Goal: Task Accomplishment & Management: Complete application form

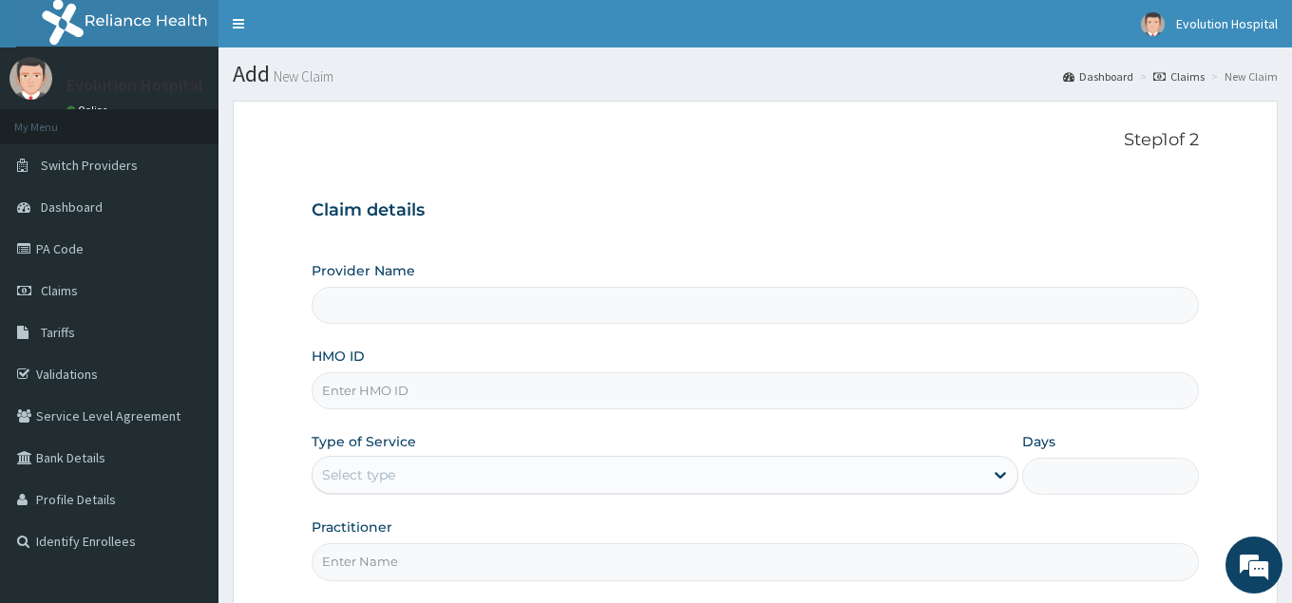
type input "Evolution Hospital"
click at [494, 389] on input "HMO ID" at bounding box center [755, 391] width 887 height 37
type input "bck/10130/a"
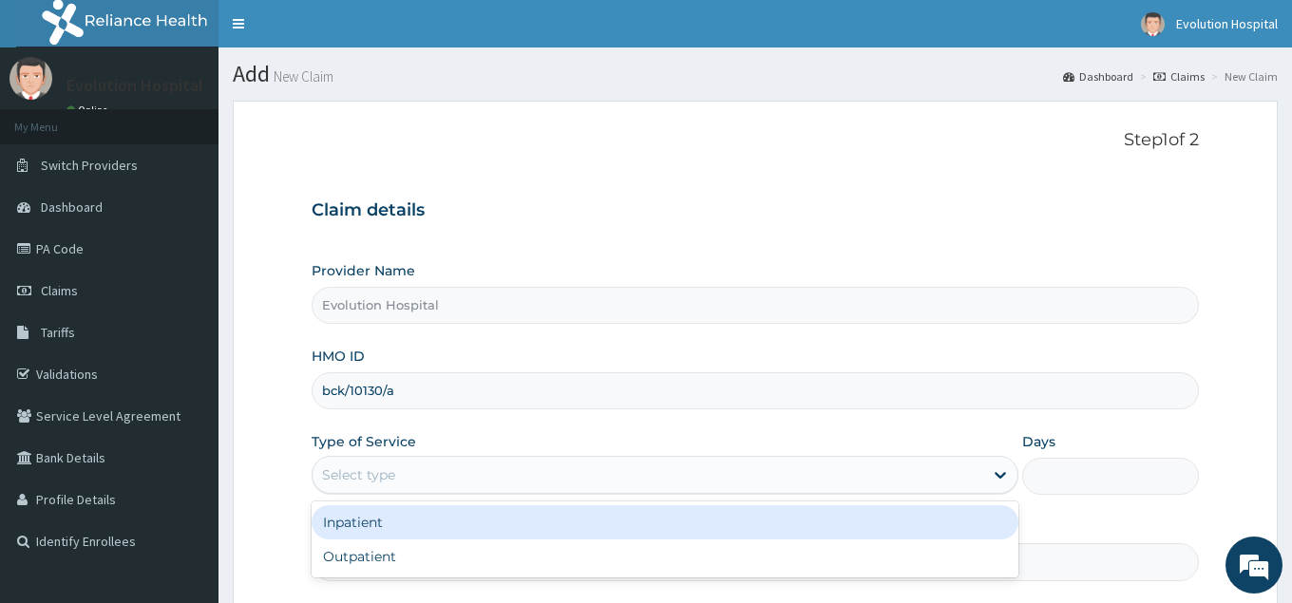
click at [626, 476] on div "Select type" at bounding box center [648, 475] width 670 height 30
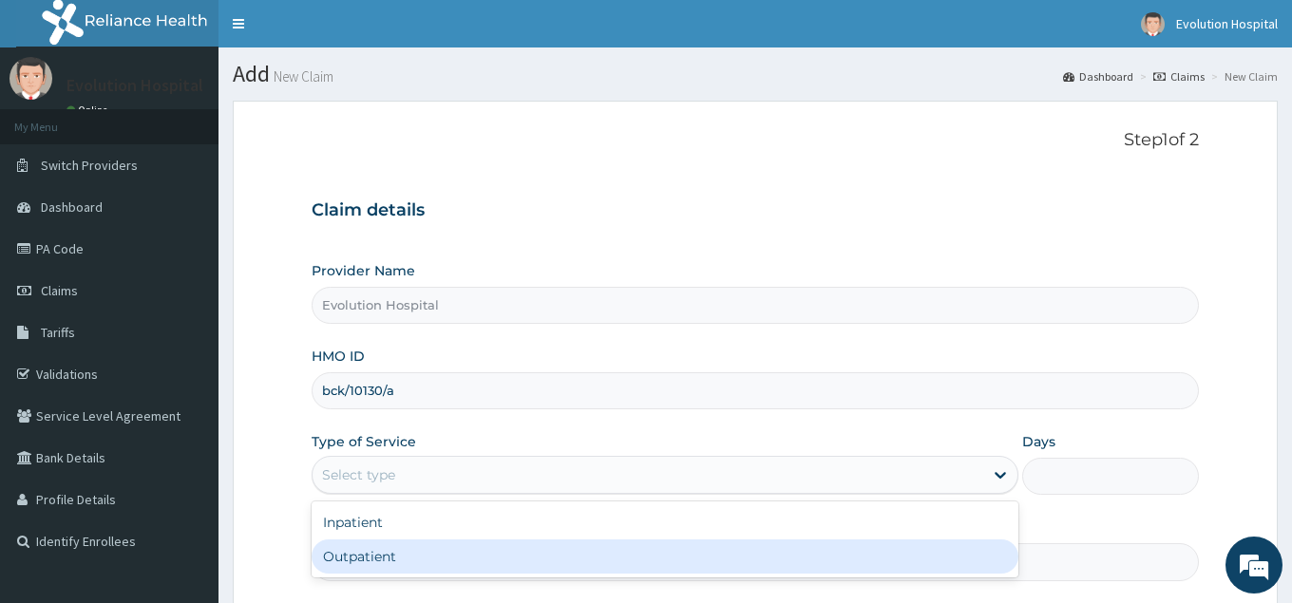
click at [614, 559] on div "Outpatient" at bounding box center [665, 557] width 706 height 34
type input "1"
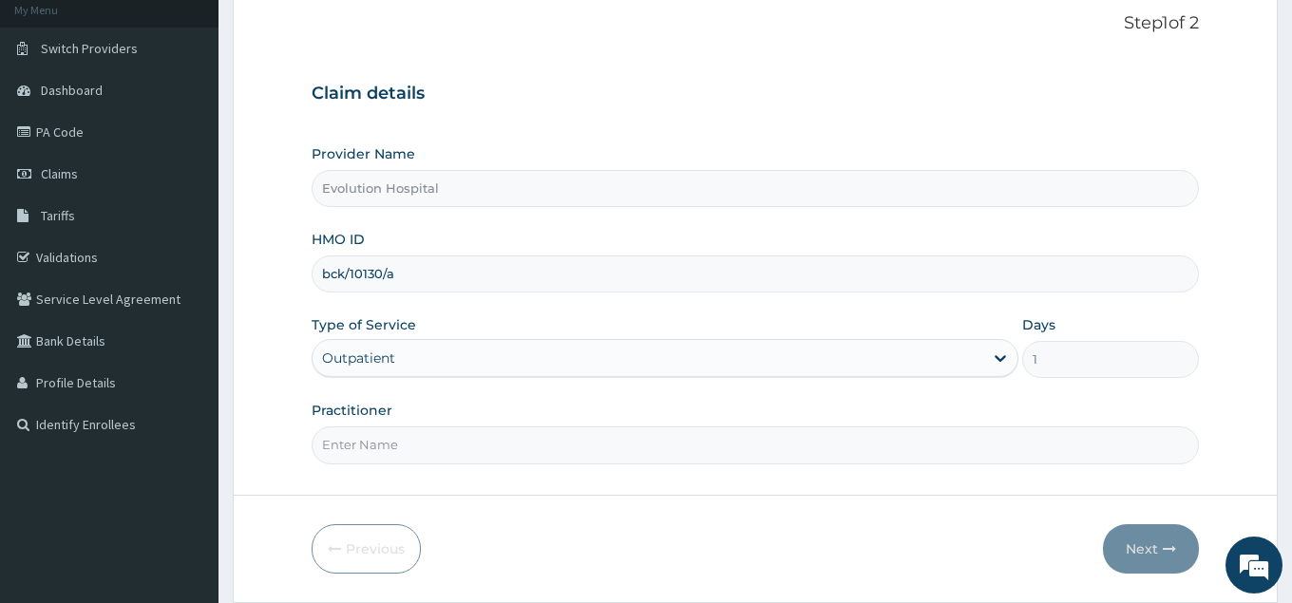
scroll to position [161, 0]
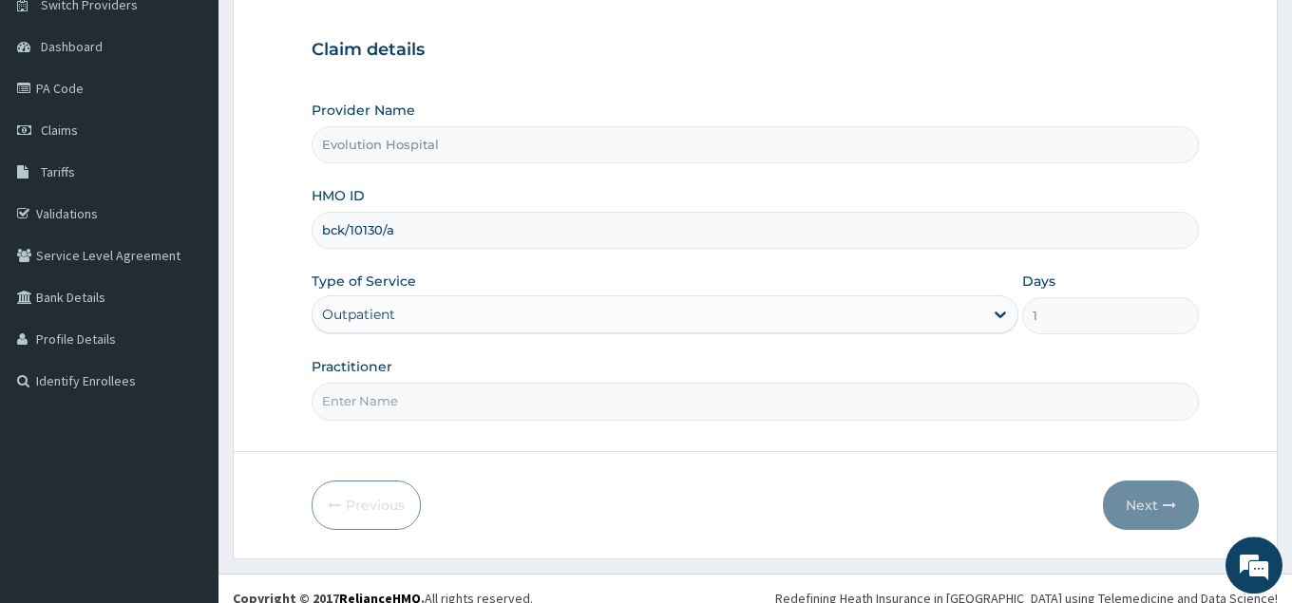
click at [894, 409] on input "Practitioner" at bounding box center [755, 401] width 887 height 37
type input "[PERSON_NAME]"
click at [1148, 508] on button "Next" at bounding box center [1151, 505] width 96 height 49
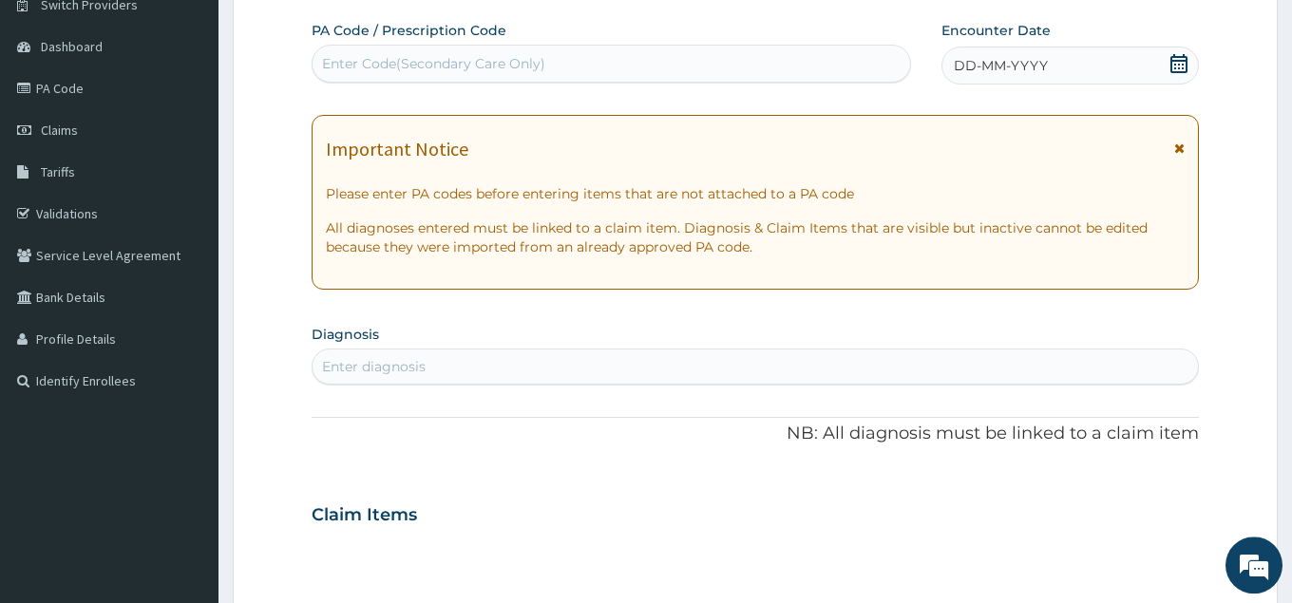
click at [804, 63] on div "Enter Code(Secondary Care Only)" at bounding box center [612, 63] width 598 height 30
type input "PA/9CD092"
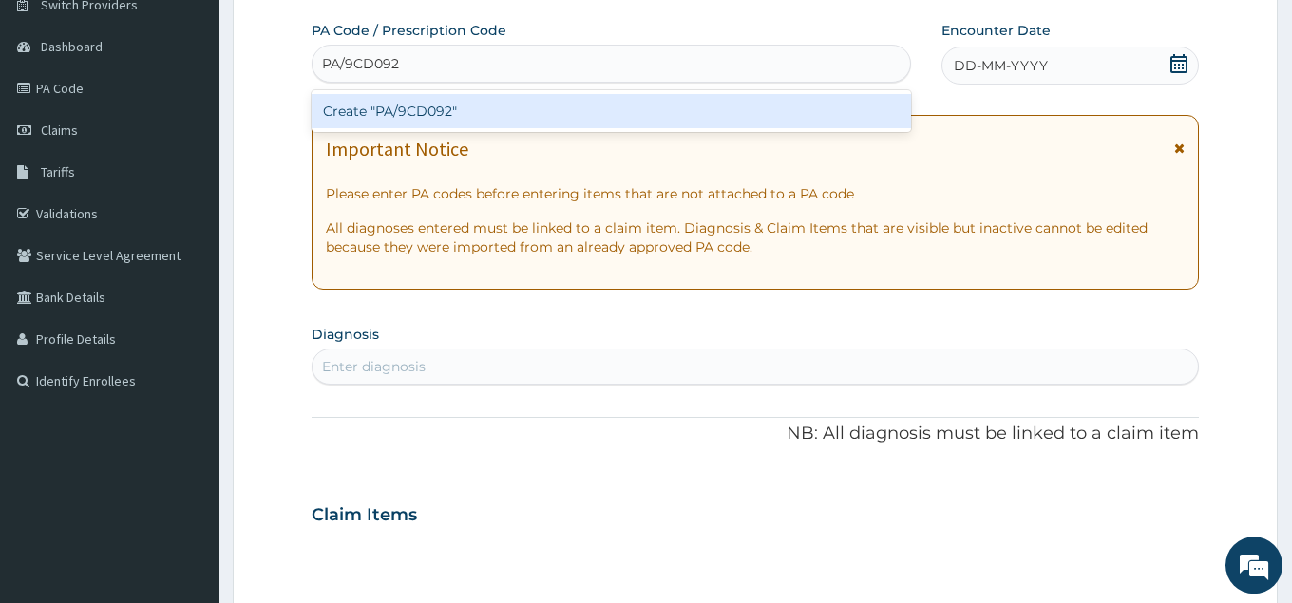
click at [792, 121] on div "Create "PA/9CD092"" at bounding box center [612, 111] width 600 height 34
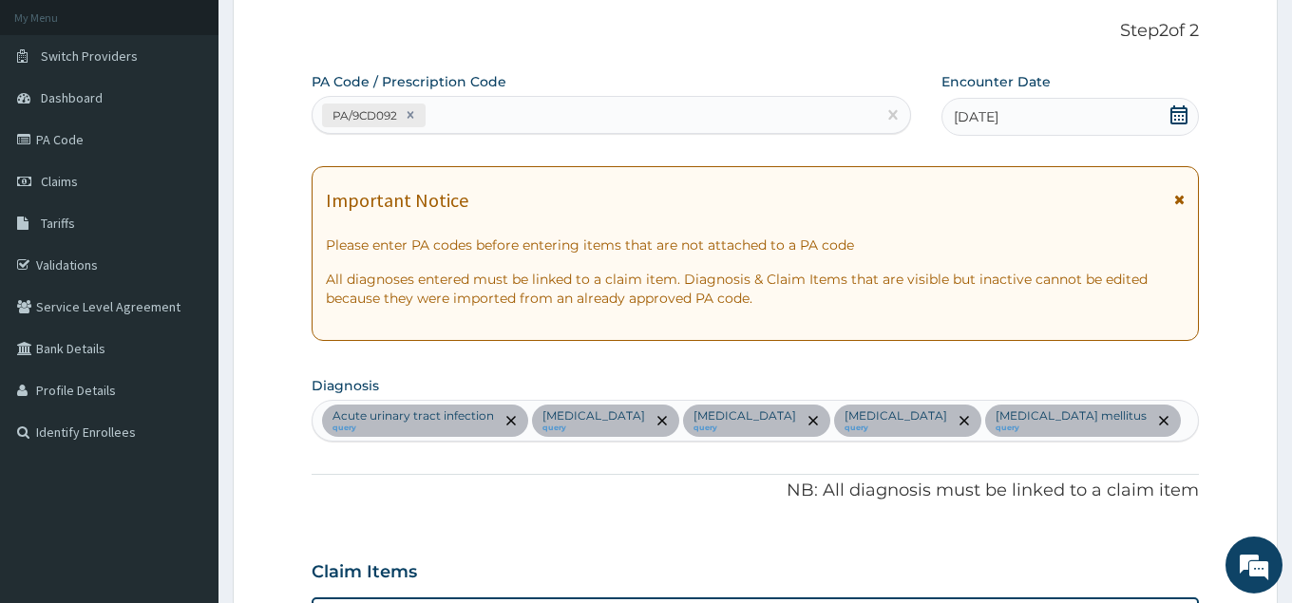
scroll to position [100, 0]
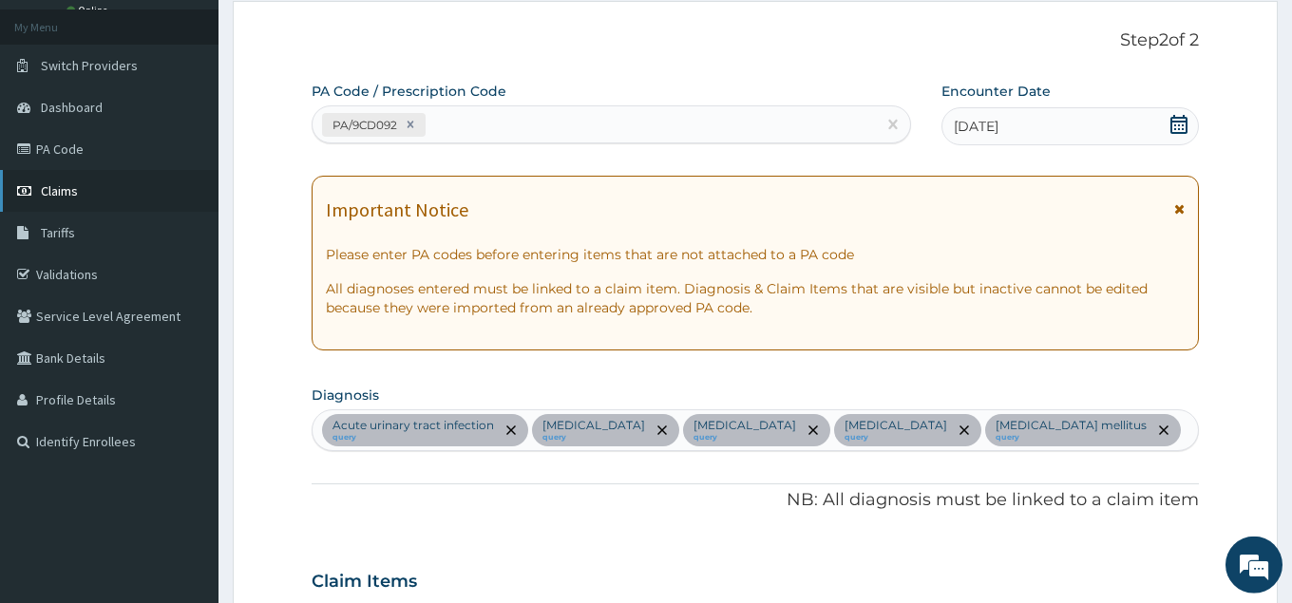
click at [67, 191] on span "Claims" at bounding box center [59, 190] width 37 height 17
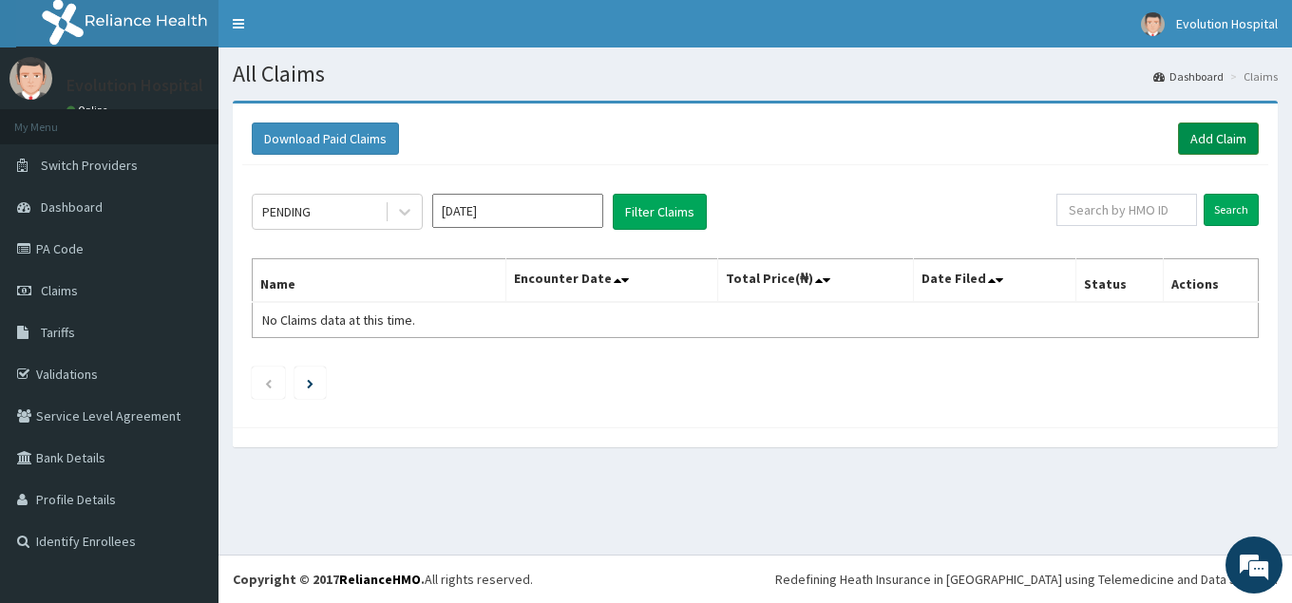
click at [1213, 138] on link "Add Claim" at bounding box center [1218, 139] width 81 height 32
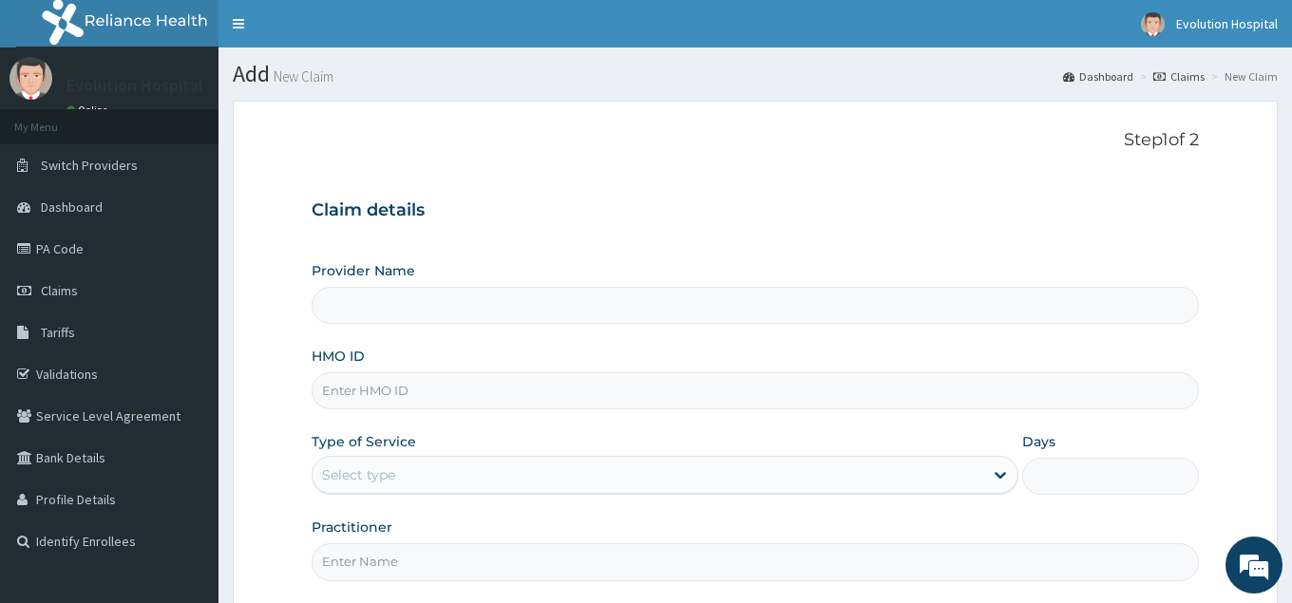
type input "Evolution Hospital"
type input "bck/10130/b"
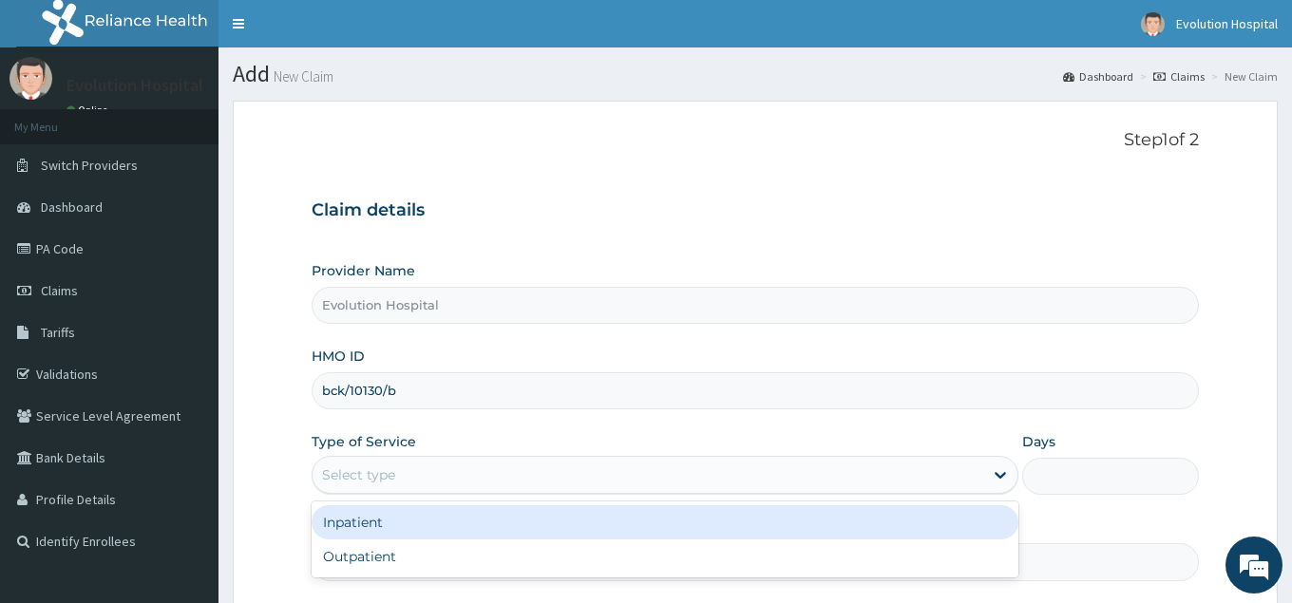
click at [511, 470] on div "Select type" at bounding box center [648, 475] width 670 height 30
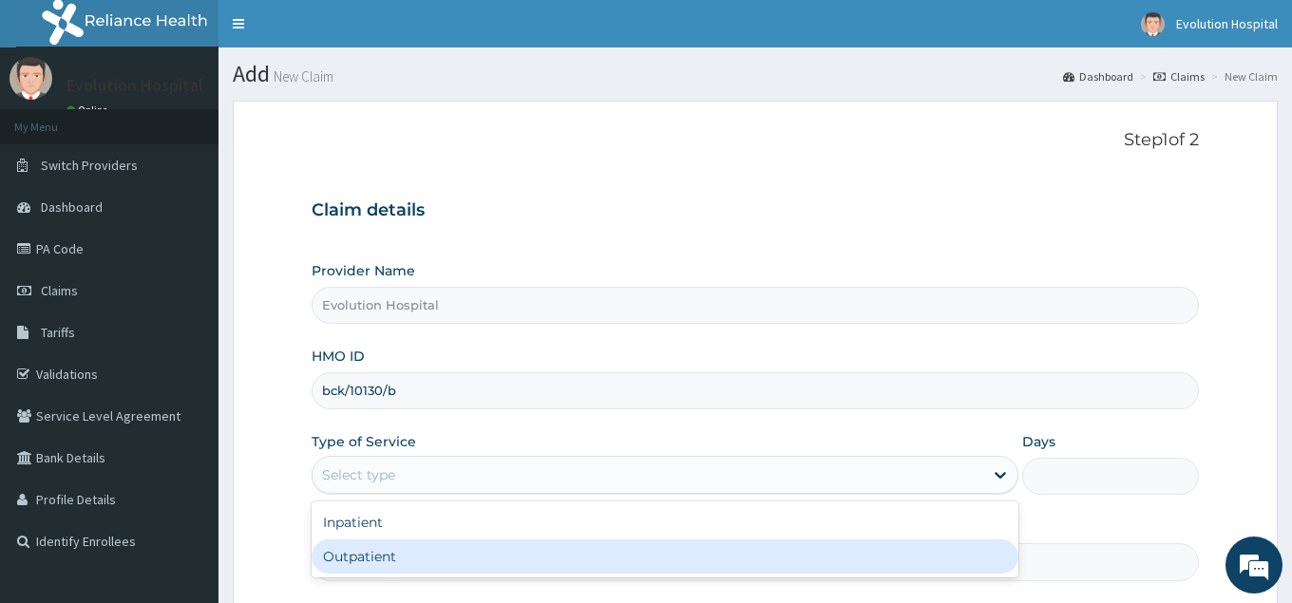
click at [442, 551] on div "Outpatient" at bounding box center [665, 557] width 706 height 34
type input "1"
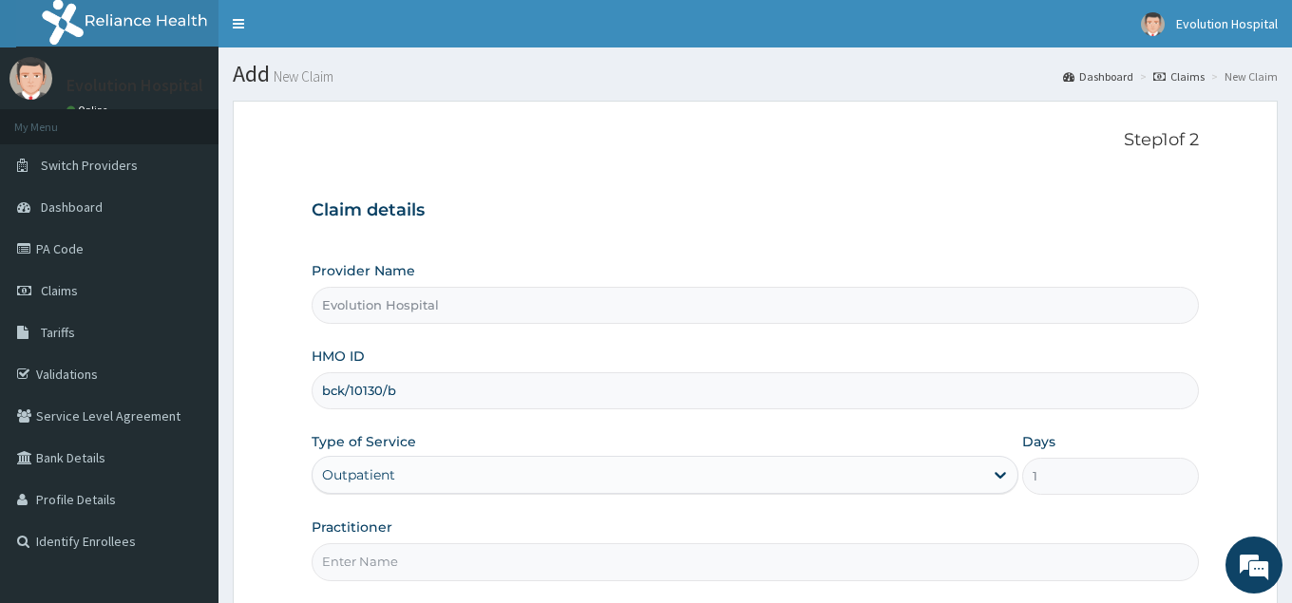
click at [442, 551] on input "Practitioner" at bounding box center [755, 562] width 887 height 37
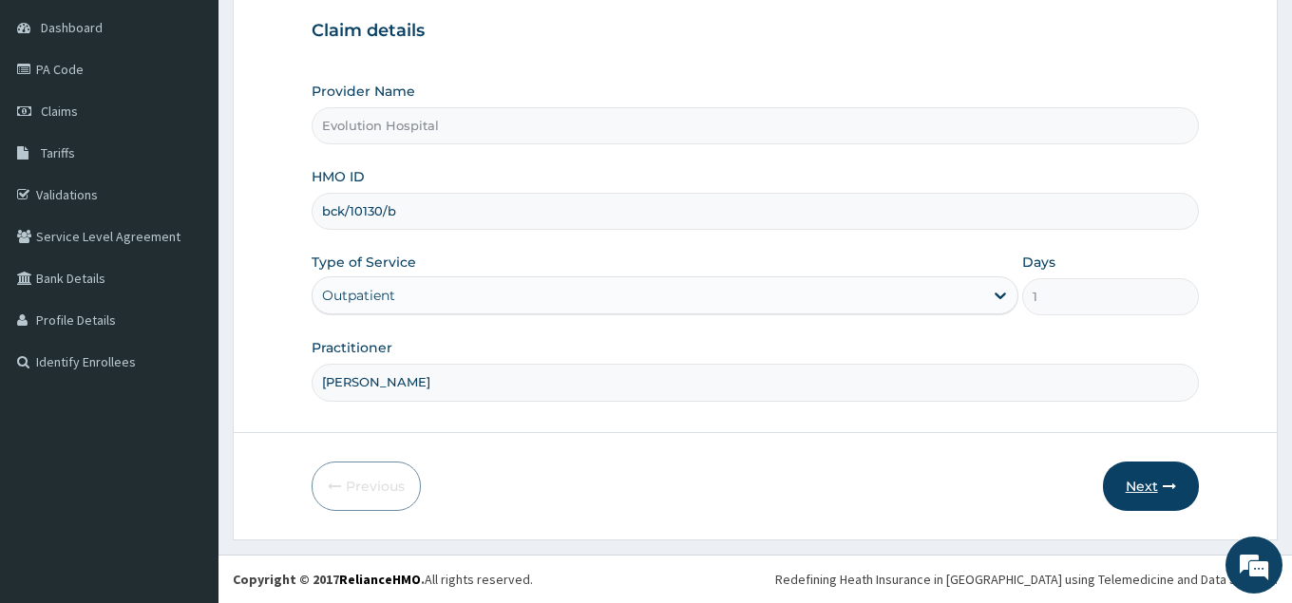
type input "dr chen"
click at [1152, 489] on button "Next" at bounding box center [1151, 486] width 96 height 49
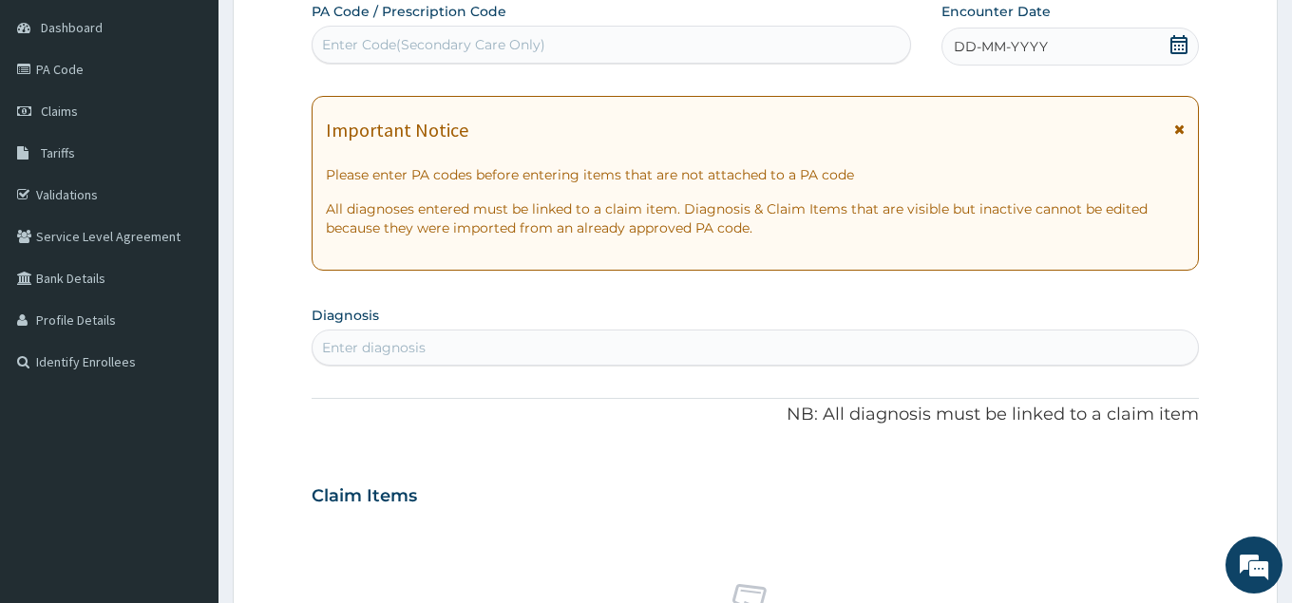
click at [601, 48] on div "Enter Code(Secondary Care Only)" at bounding box center [612, 44] width 598 height 30
type input "PA/82AF10"
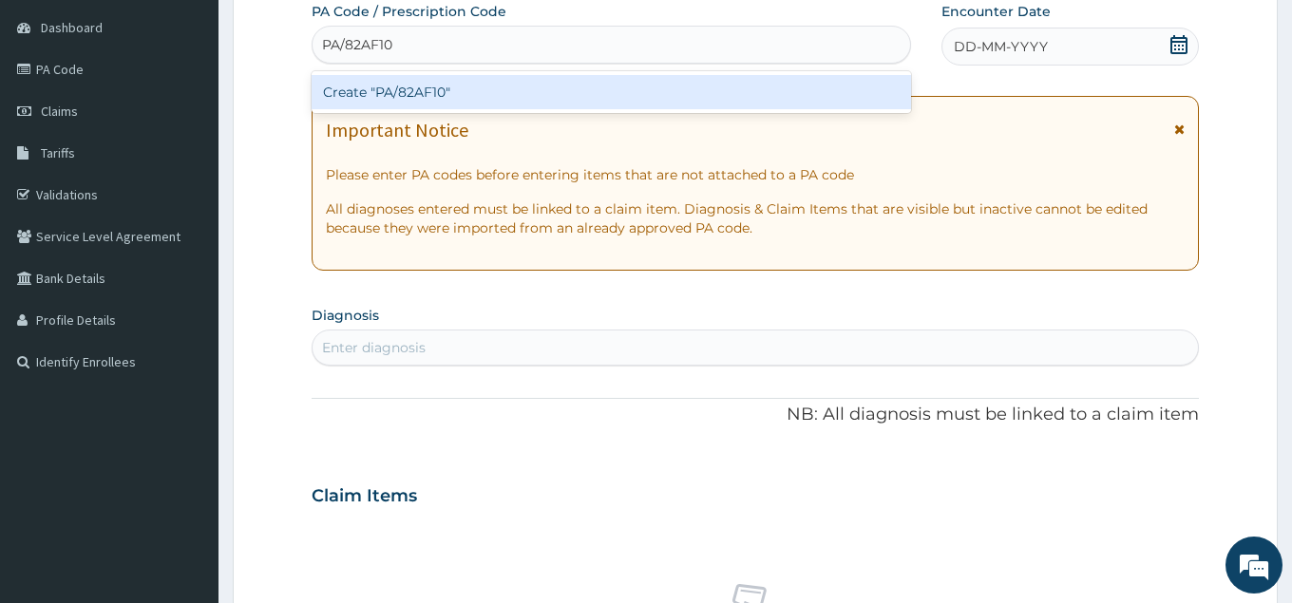
click at [396, 96] on div "Create "PA/82AF10"" at bounding box center [612, 92] width 600 height 34
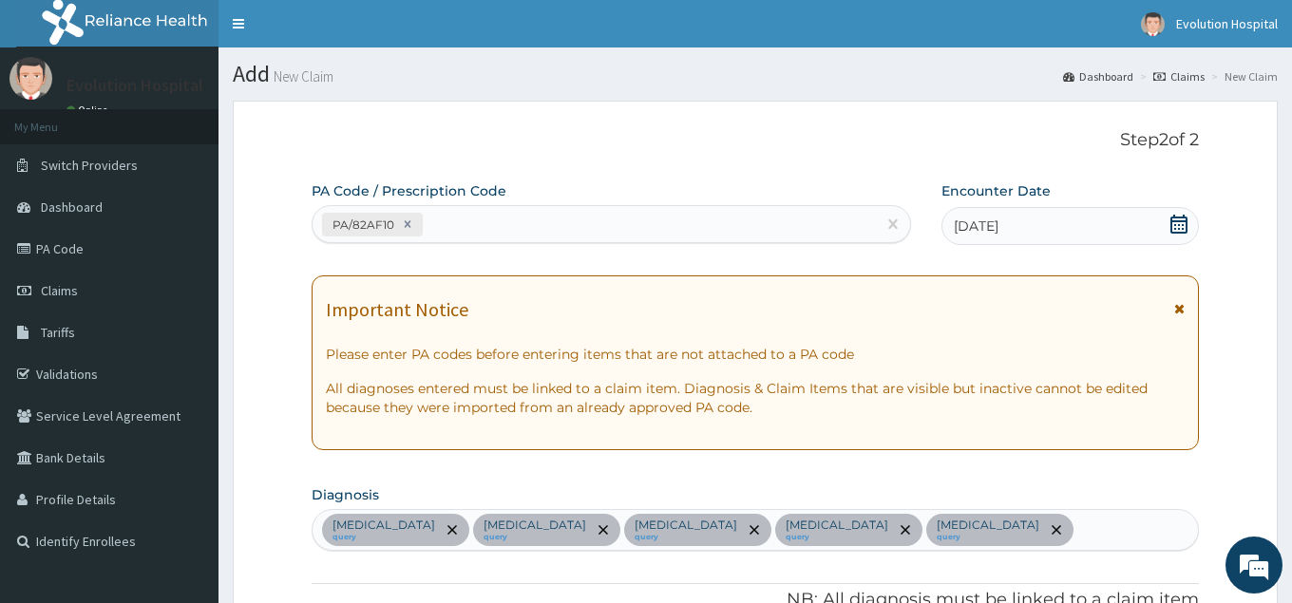
scroll to position [15, 0]
